Goal: Navigation & Orientation: Find specific page/section

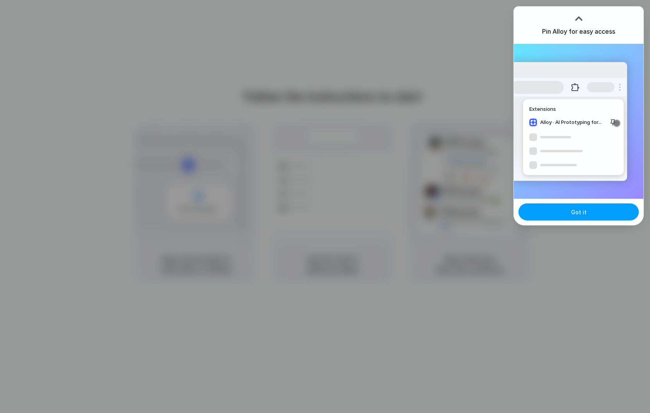
click at [570, 213] on button "Got it" at bounding box center [579, 211] width 120 height 17
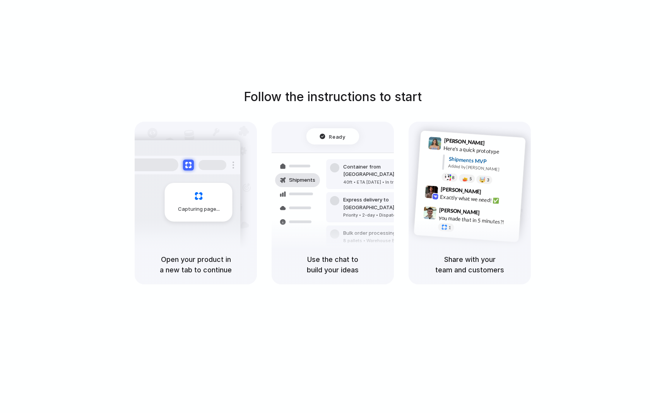
click at [312, 200] on div at bounding box center [297, 194] width 45 height 14
click at [451, 195] on div "Exactly what we need! ✅" at bounding box center [478, 198] width 77 height 13
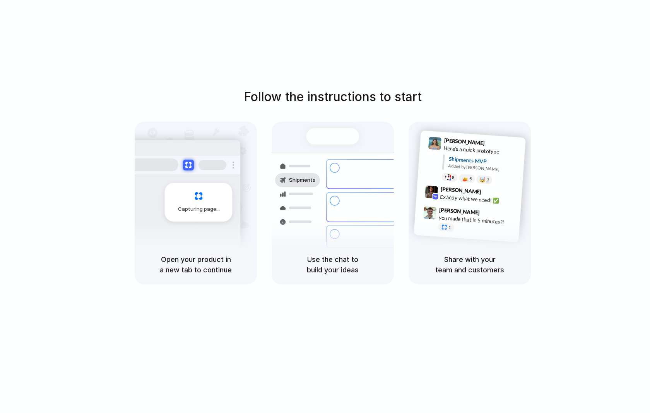
click at [325, 206] on div at bounding box center [325, 206] width 0 height 0
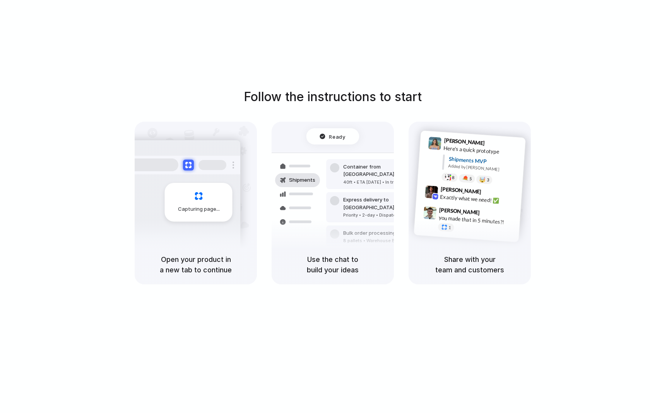
click at [325, 206] on div at bounding box center [325, 206] width 0 height 0
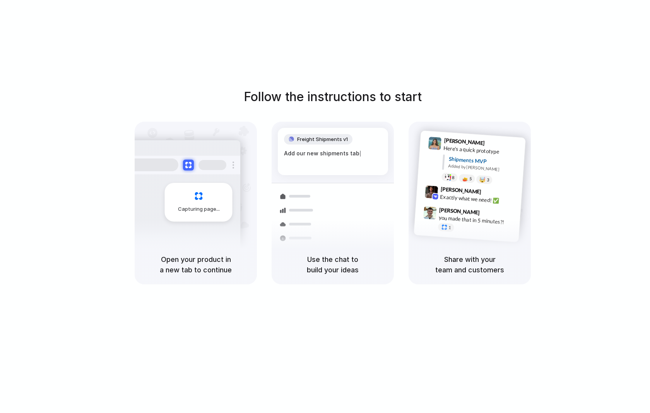
click at [181, 230] on div "Capturing page" at bounding box center [182, 199] width 117 height 119
